Goal: Transaction & Acquisition: Purchase product/service

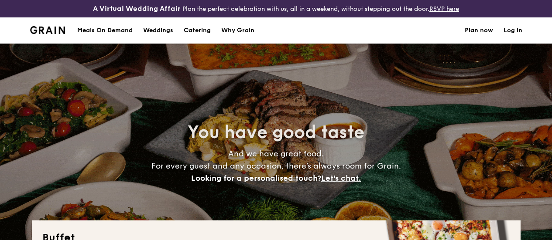
select select
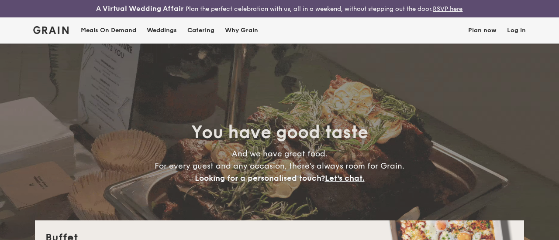
click at [121, 43] on div "Weddings by [PERSON_NAME] presents Plan the perfect celebration with us, all in…" at bounding box center [279, 120] width 559 height 240
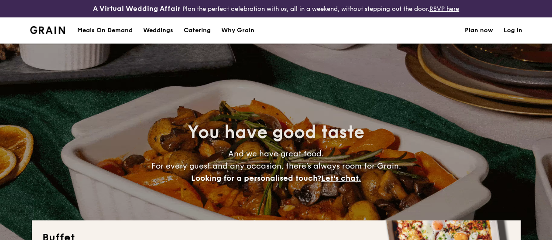
click at [130, 36] on div "Meals On Demand" at bounding box center [104, 30] width 55 height 26
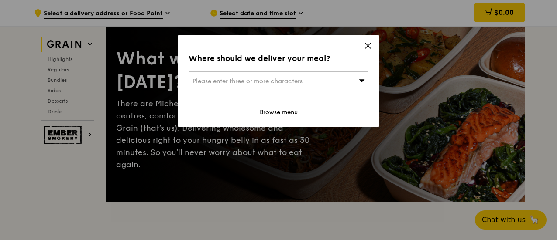
drag, startPoint x: 354, startPoint y: 71, endPoint x: 335, endPoint y: 83, distance: 23.0
click at [335, 83] on div "Where should we deliver your meal? Please enter three or more characters Browse…" at bounding box center [278, 81] width 201 height 93
click at [335, 83] on div "Please enter three or more characters" at bounding box center [279, 82] width 180 height 20
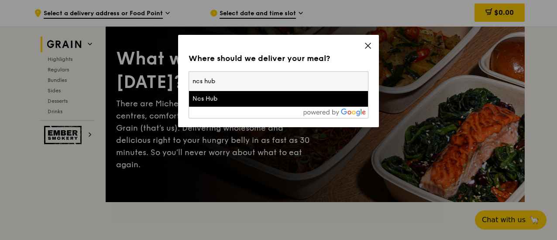
type input "ncs hub"
click at [318, 102] on div "Ncs Hub" at bounding box center [256, 99] width 129 height 9
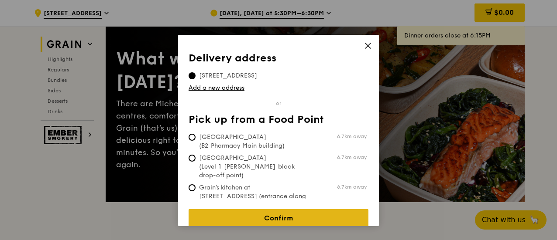
click at [284, 216] on link "Confirm" at bounding box center [279, 218] width 180 height 18
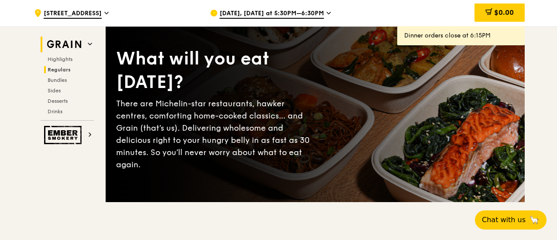
click at [63, 67] on span "Regulars" at bounding box center [59, 70] width 23 height 6
